Goal: Find contact information: Find contact information

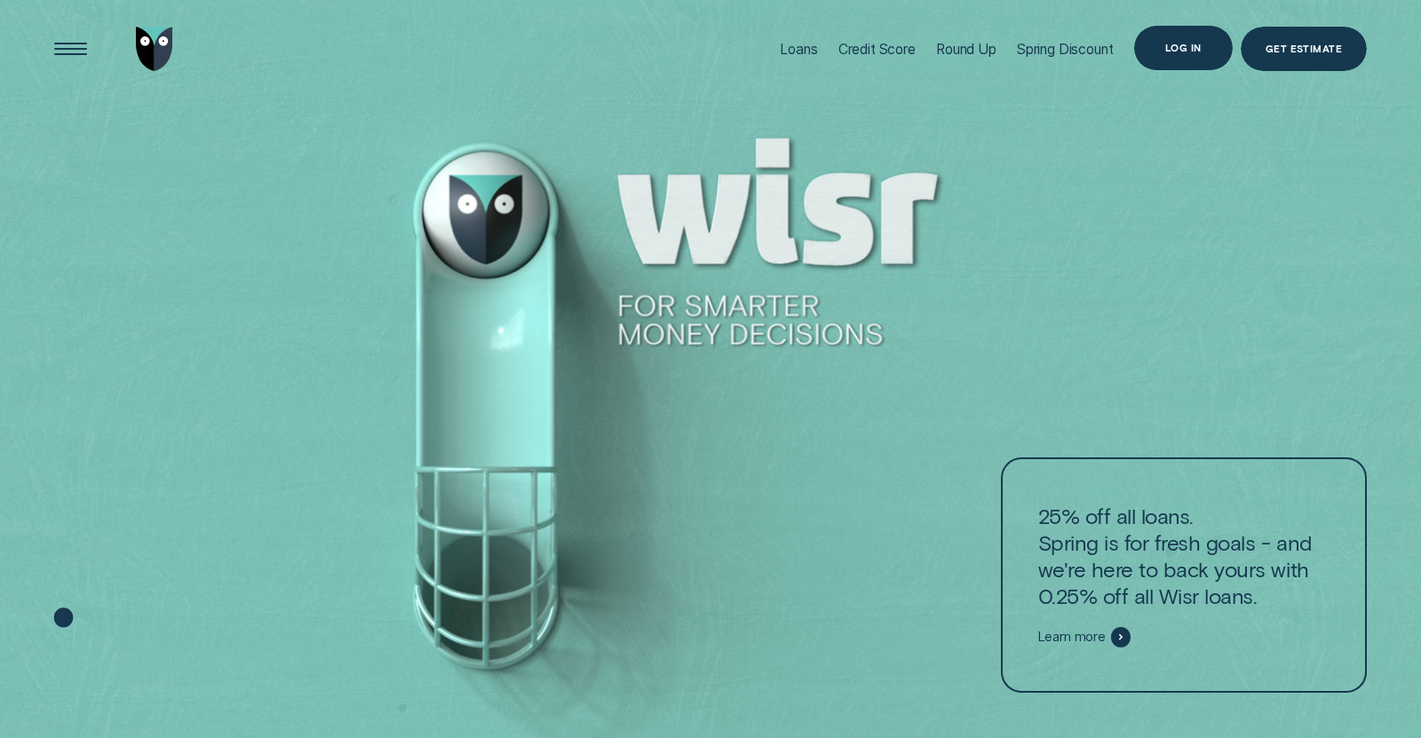
click at [1219, 43] on div "Log in" at bounding box center [1183, 48] width 99 height 44
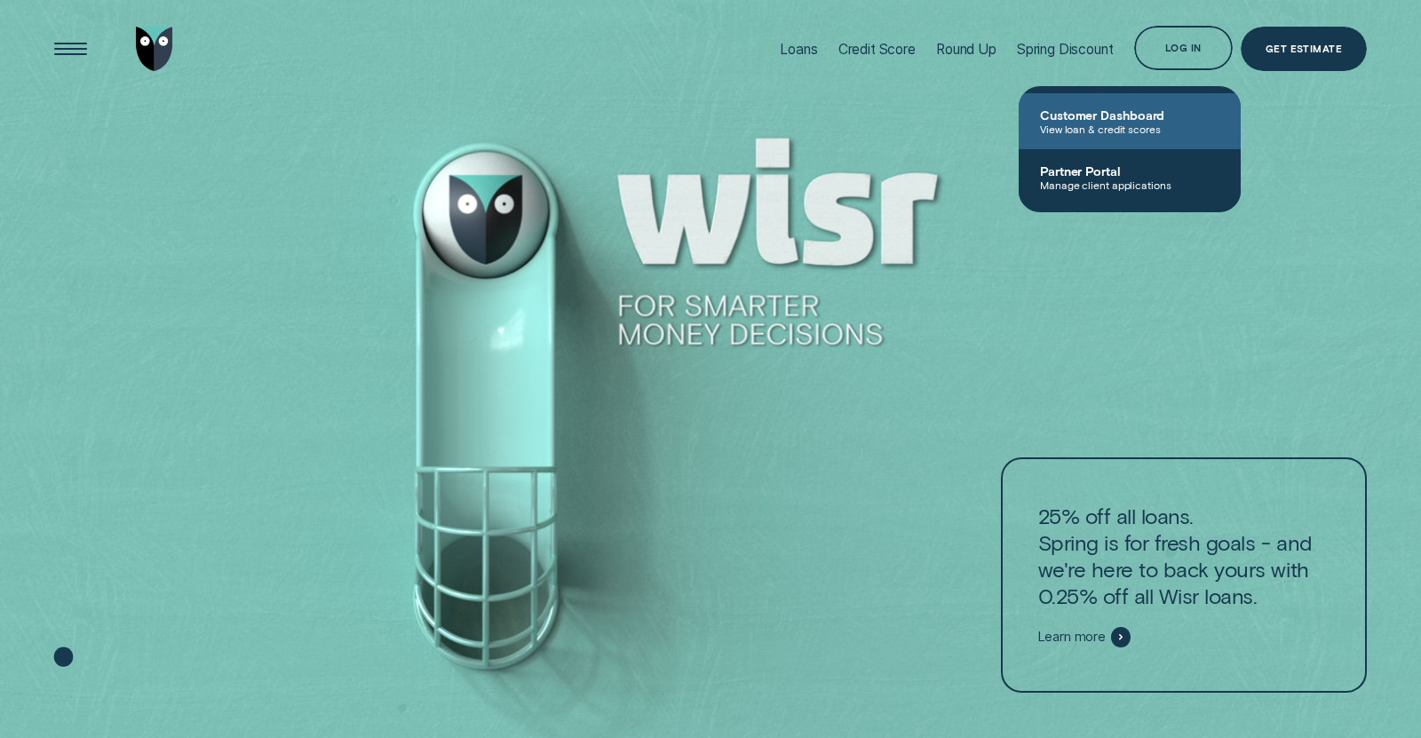
click at [1168, 111] on span "Customer Dashboard" at bounding box center [1129, 114] width 179 height 15
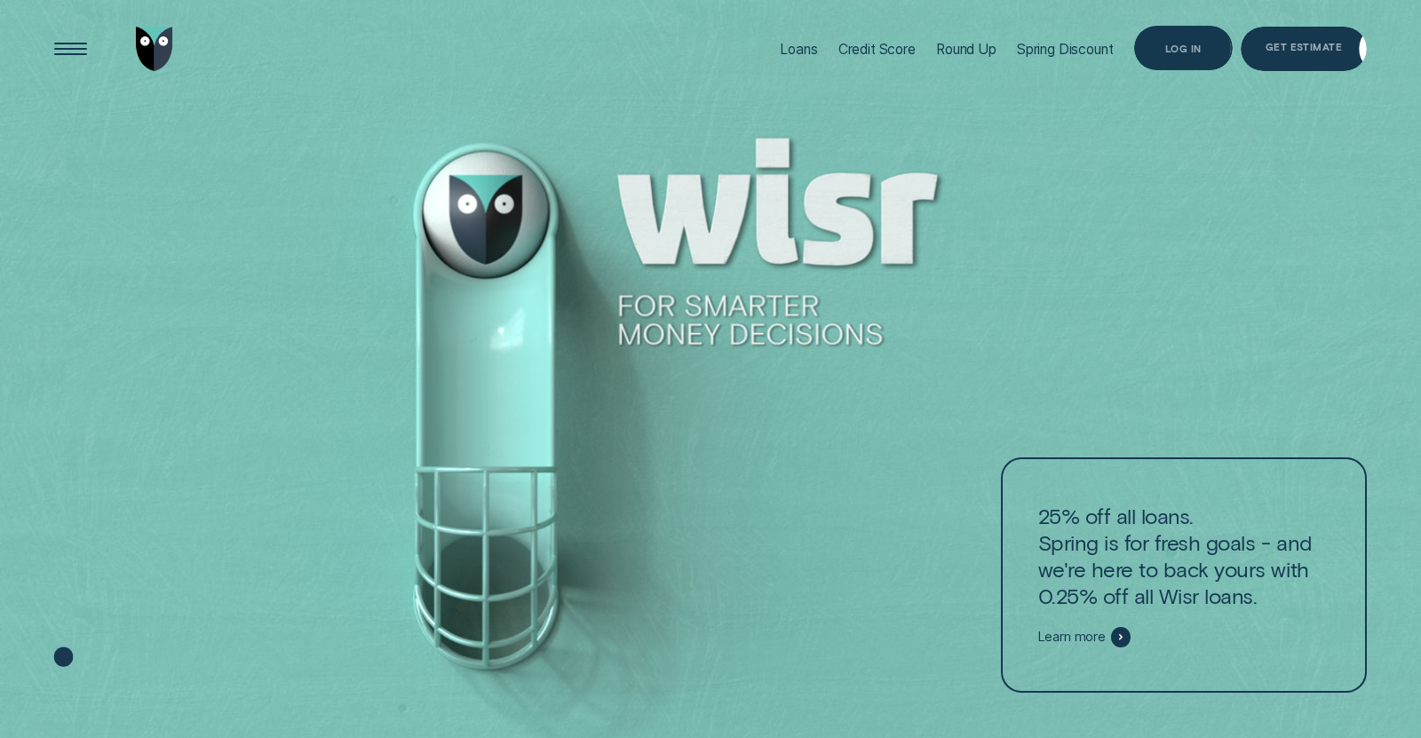
click at [1207, 36] on div "Log in" at bounding box center [1183, 48] width 99 height 44
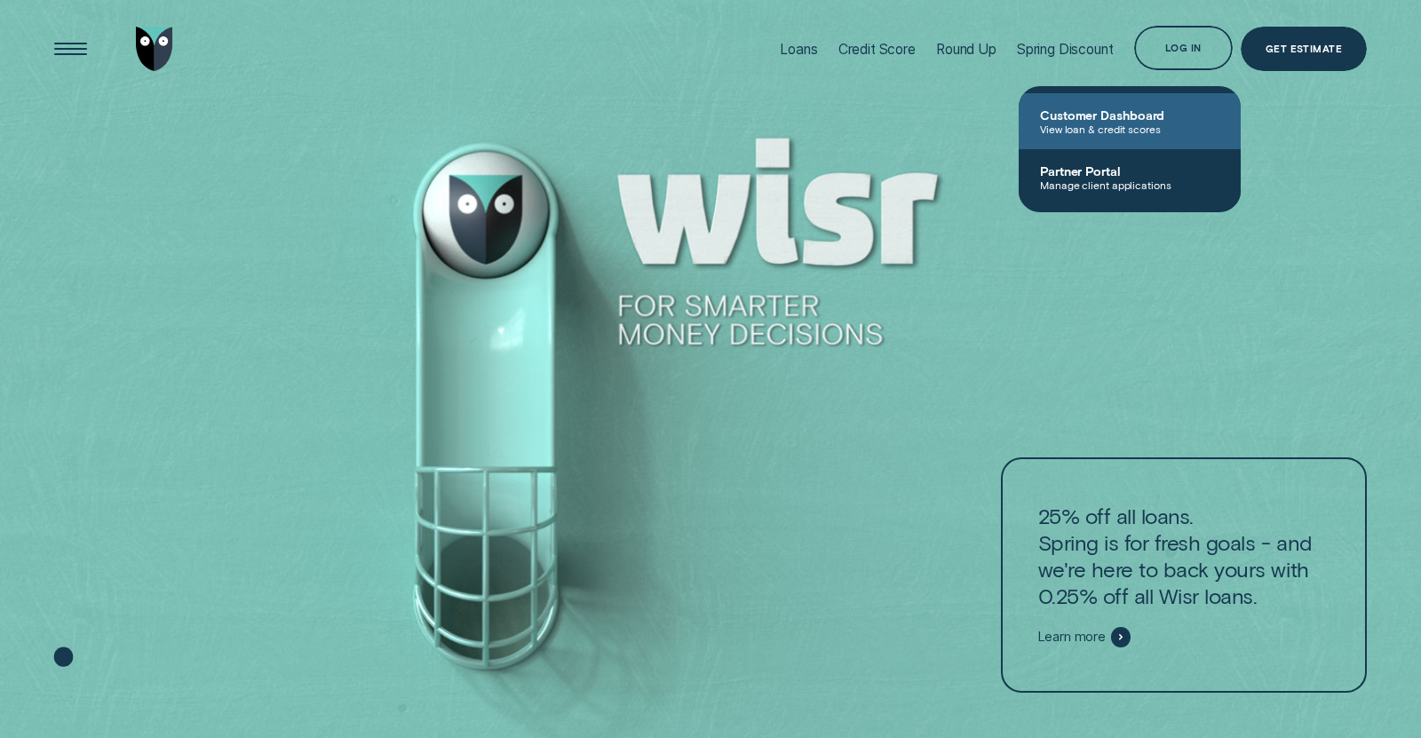
click at [1111, 138] on link "Customer Dashboard View loan & credit scores" at bounding box center [1130, 121] width 222 height 56
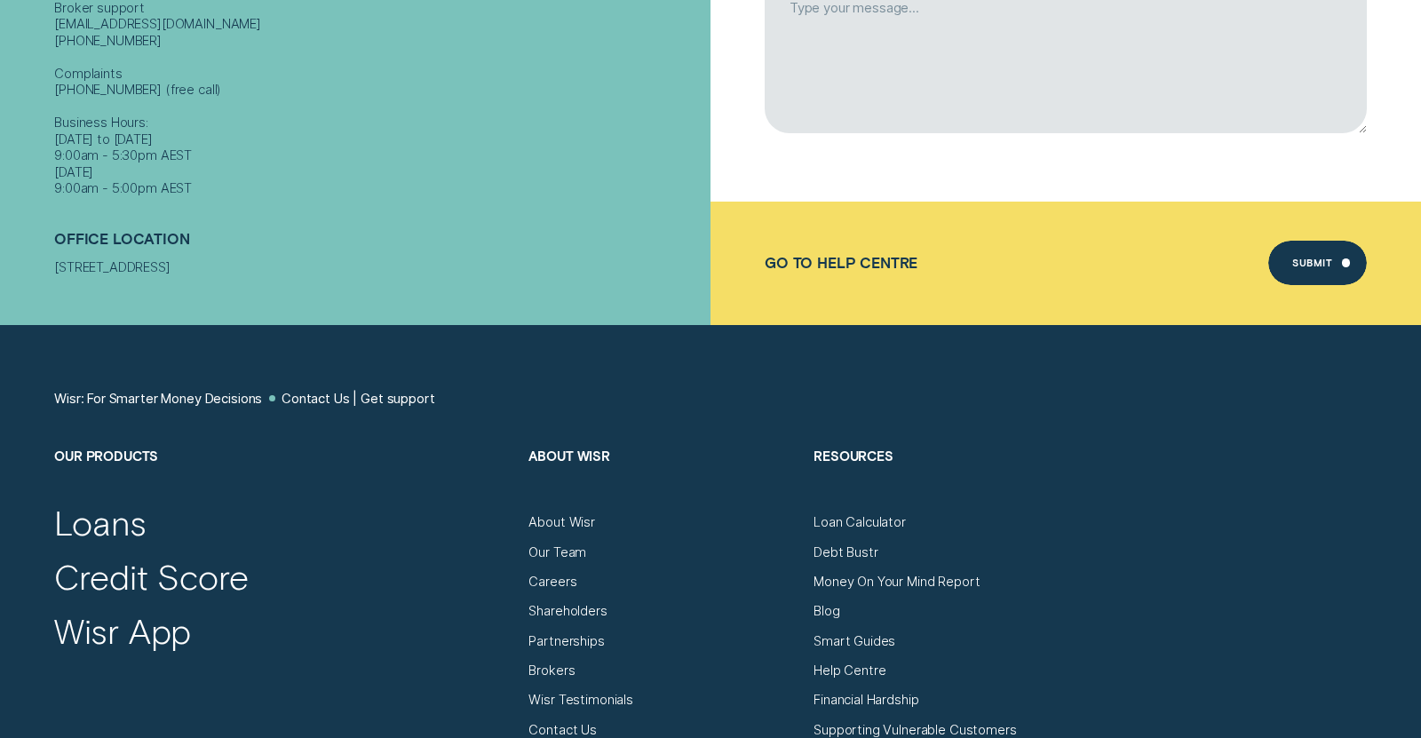
scroll to position [774, 0]
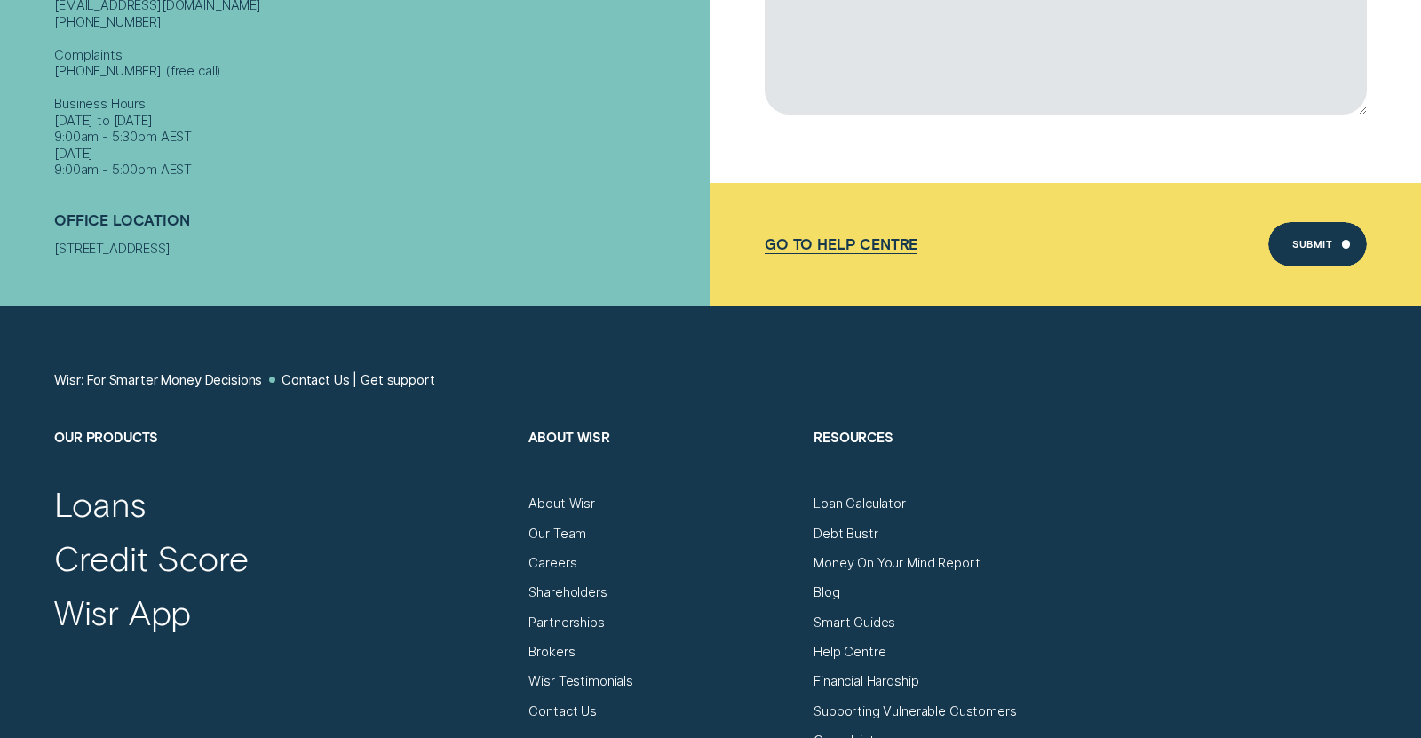
click at [856, 244] on div "Go to Help Centre" at bounding box center [841, 243] width 153 height 17
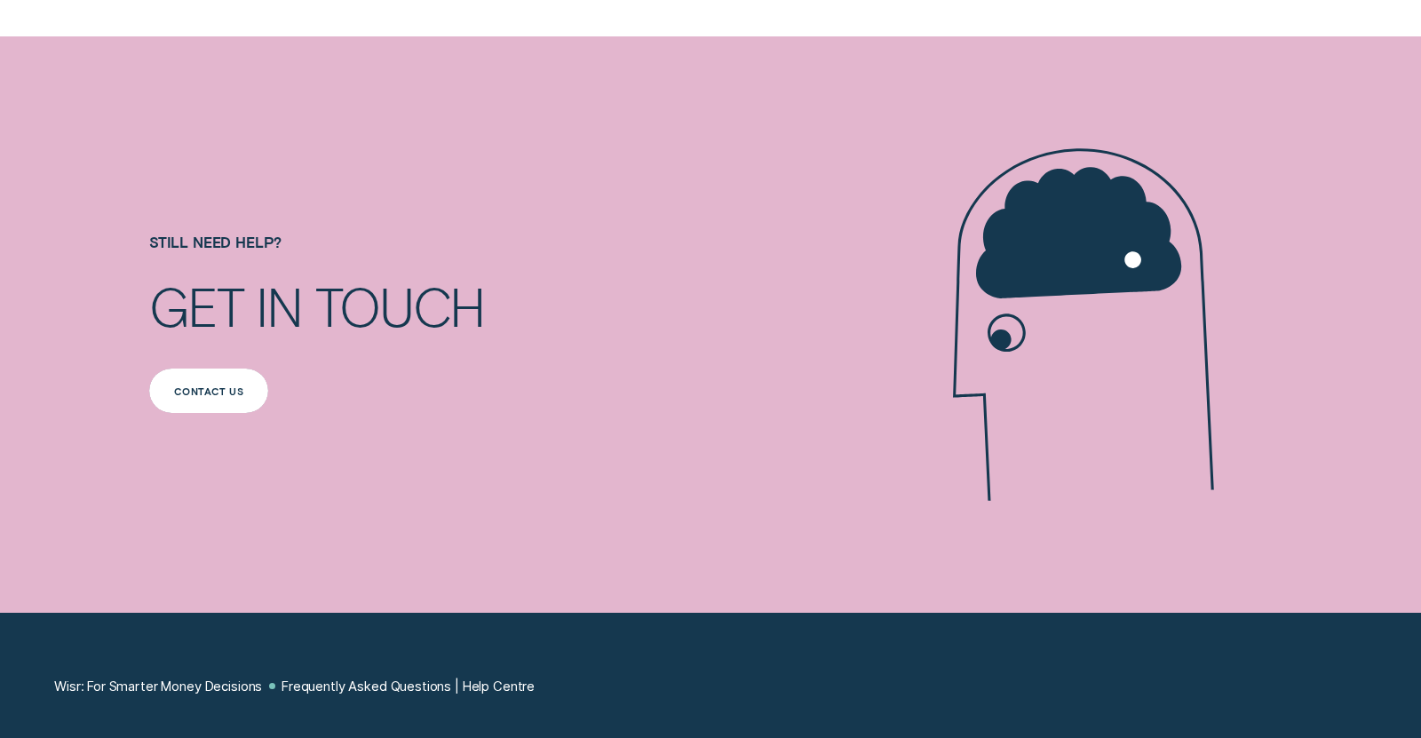
scroll to position [1698, 0]
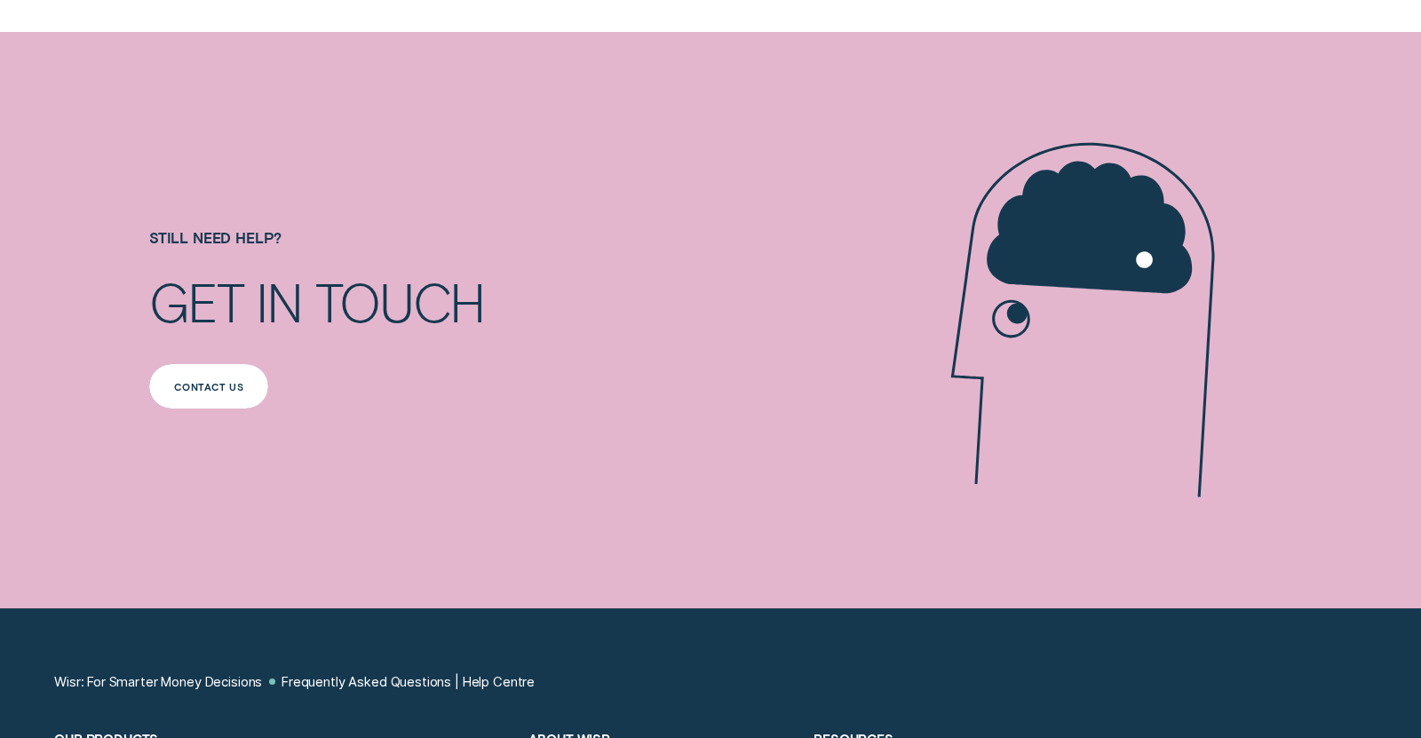
click at [201, 373] on div "Contact us" at bounding box center [208, 386] width 119 height 44
